Goal: Task Accomplishment & Management: Manage account settings

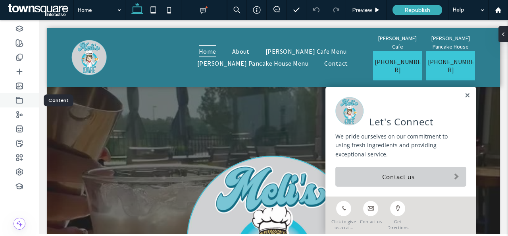
click at [21, 102] on icon at bounding box center [19, 100] width 8 height 8
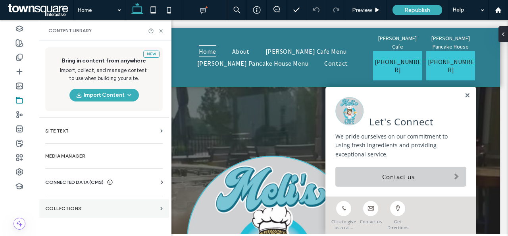
click at [132, 205] on label "Collections" at bounding box center [101, 208] width 112 height 6
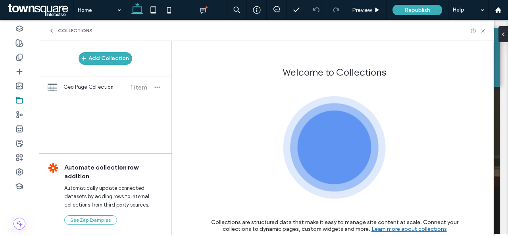
click at [51, 31] on icon at bounding box center [51, 30] width 6 height 6
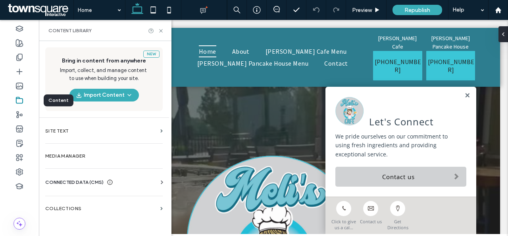
click at [20, 105] on div at bounding box center [19, 100] width 39 height 14
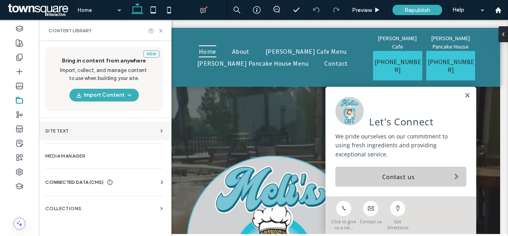
click at [92, 128] on label "Site Text" at bounding box center [101, 131] width 112 height 6
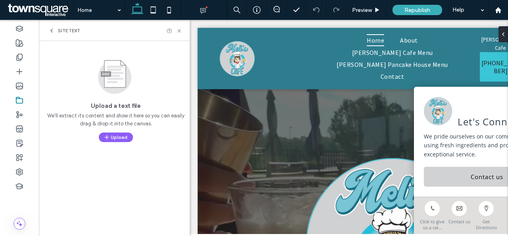
click at [53, 31] on icon at bounding box center [51, 30] width 6 height 6
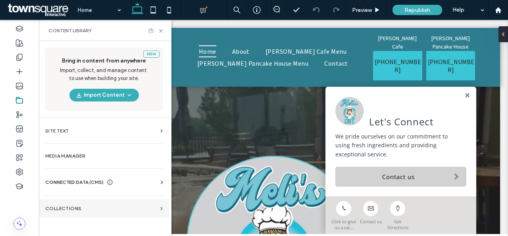
click at [89, 211] on section "Collections" at bounding box center [104, 208] width 130 height 18
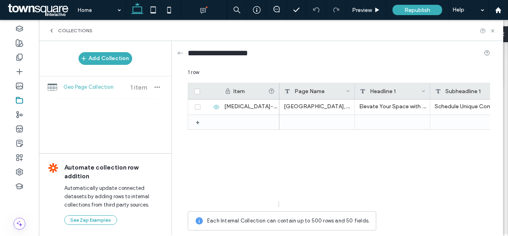
click at [51, 31] on use at bounding box center [52, 30] width 2 height 3
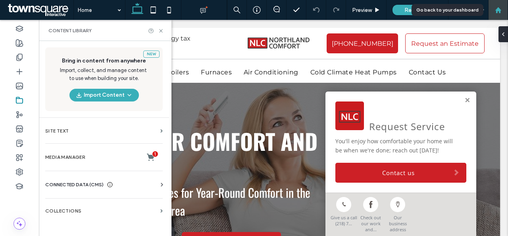
click at [500, 12] on use at bounding box center [498, 10] width 6 height 6
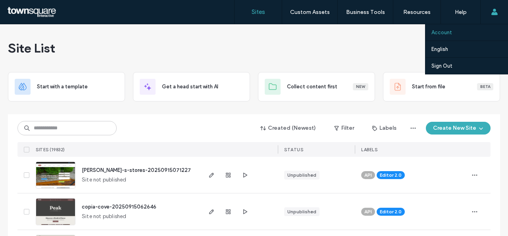
click at [451, 36] on link "Account" at bounding box center [470, 32] width 77 height 16
